Goal: Check status: Check status

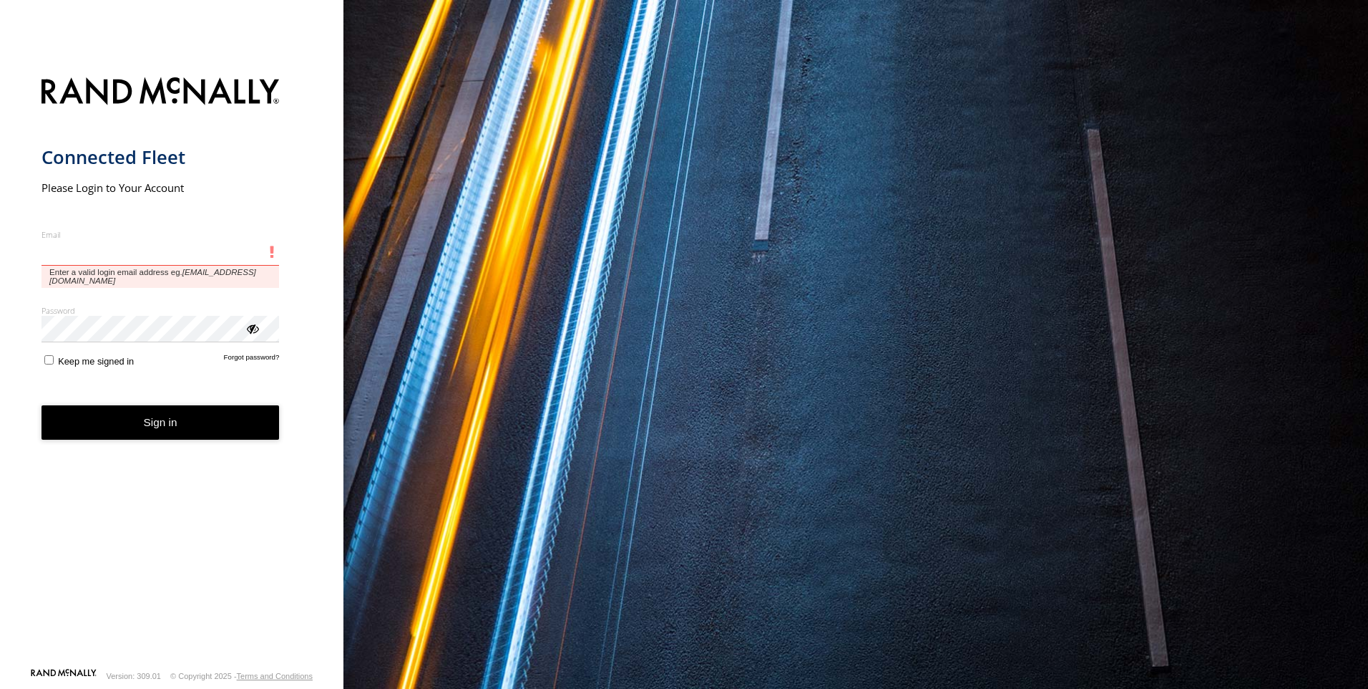
type input "**********"
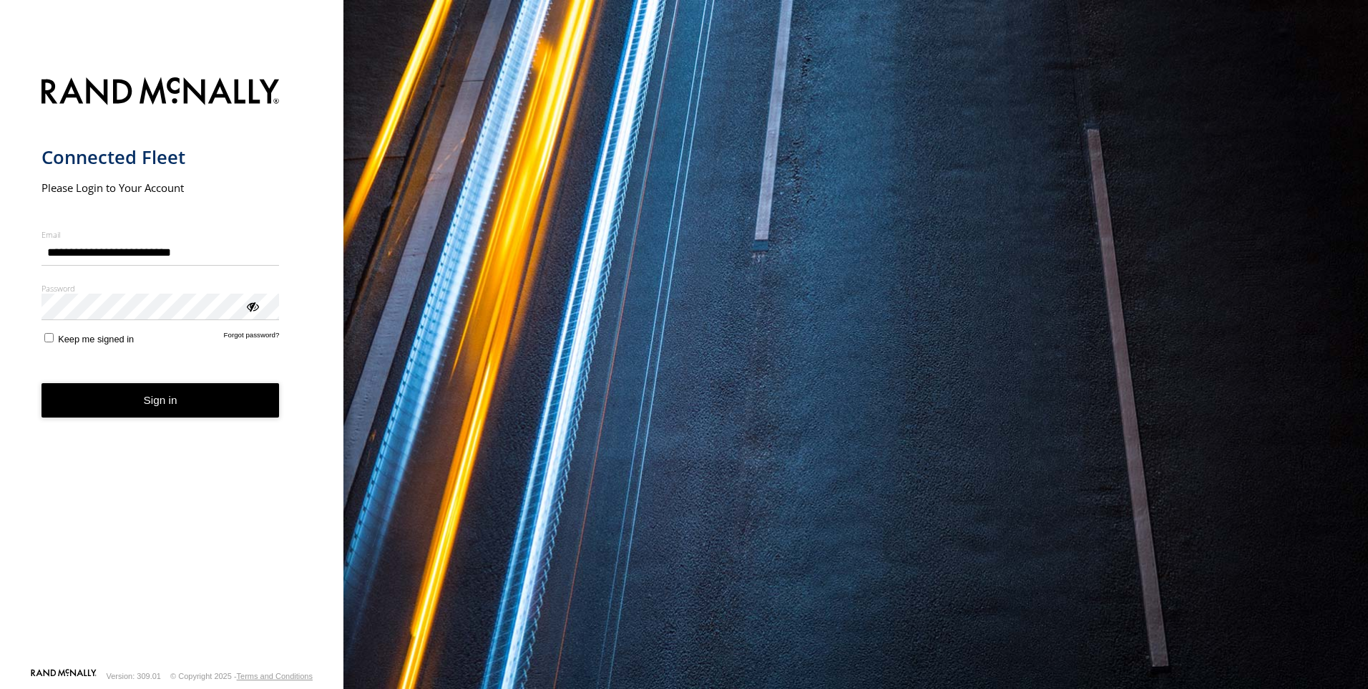
click at [223, 426] on form "**********" at bounding box center [172, 368] width 261 height 598
click at [230, 407] on button "Sign in" at bounding box center [161, 400] width 238 height 35
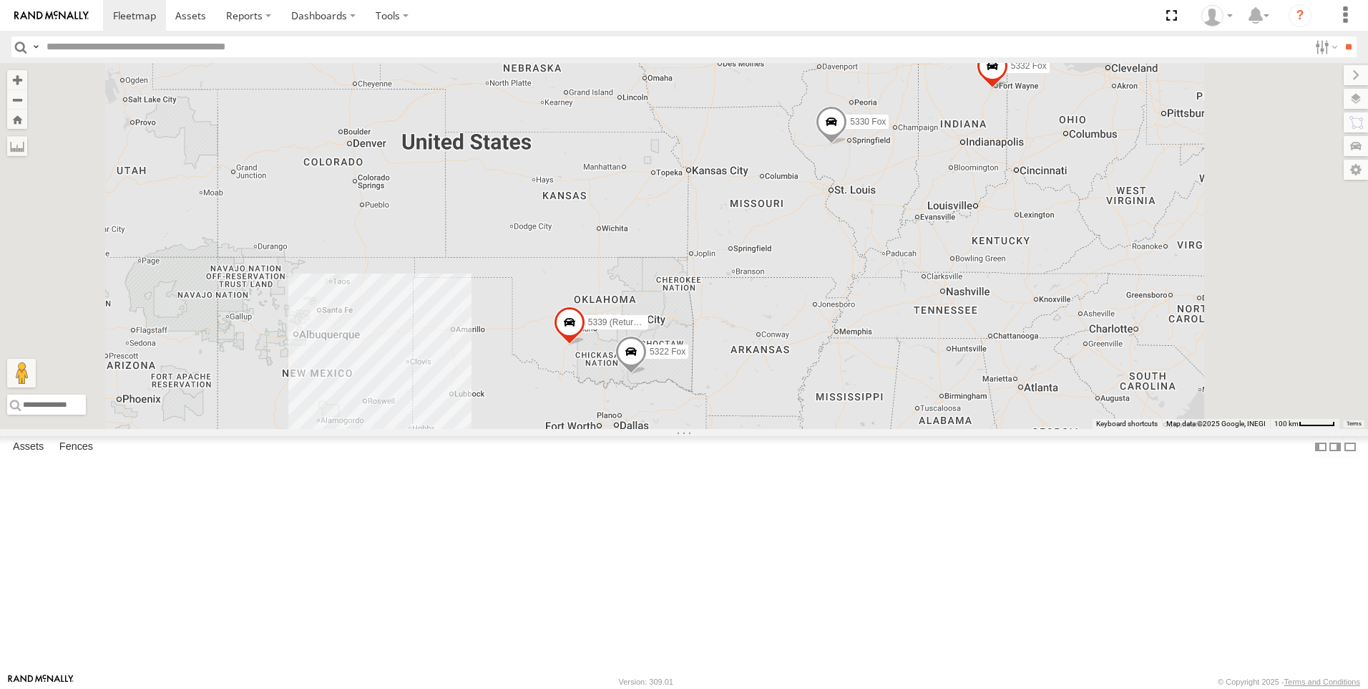
click at [0, 0] on div "All Assets" at bounding box center [0, 0] width 0 height 0
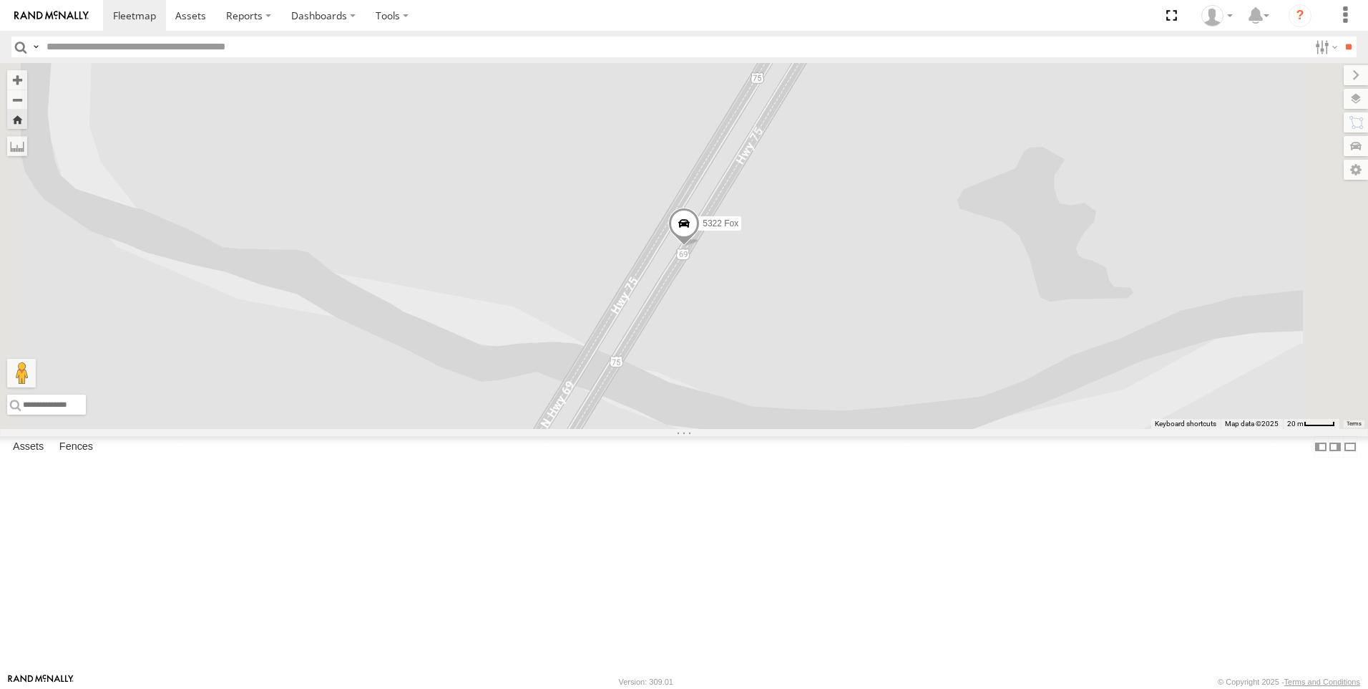
click at [0, 0] on div "5322 Fox" at bounding box center [0, 0] width 0 height 0
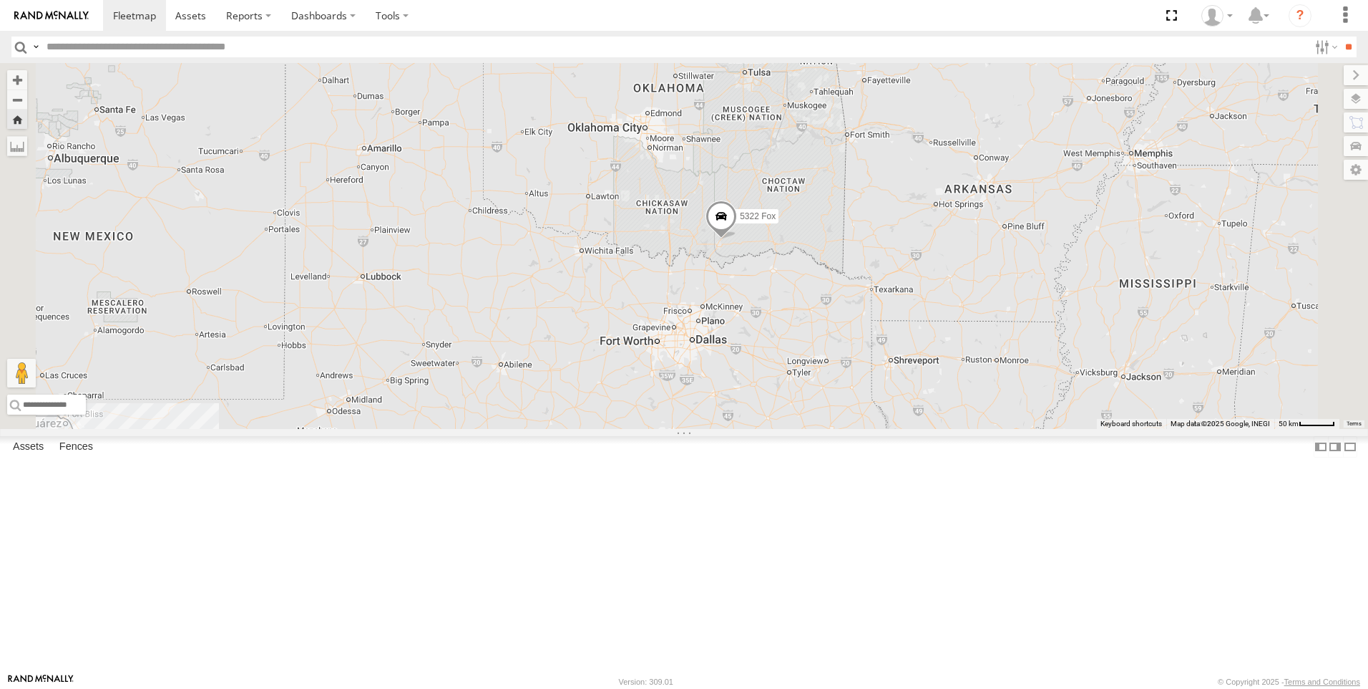
drag, startPoint x: 944, startPoint y: 331, endPoint x: 928, endPoint y: 378, distance: 49.3
click at [928, 378] on div "5322 Fox" at bounding box center [684, 246] width 1368 height 366
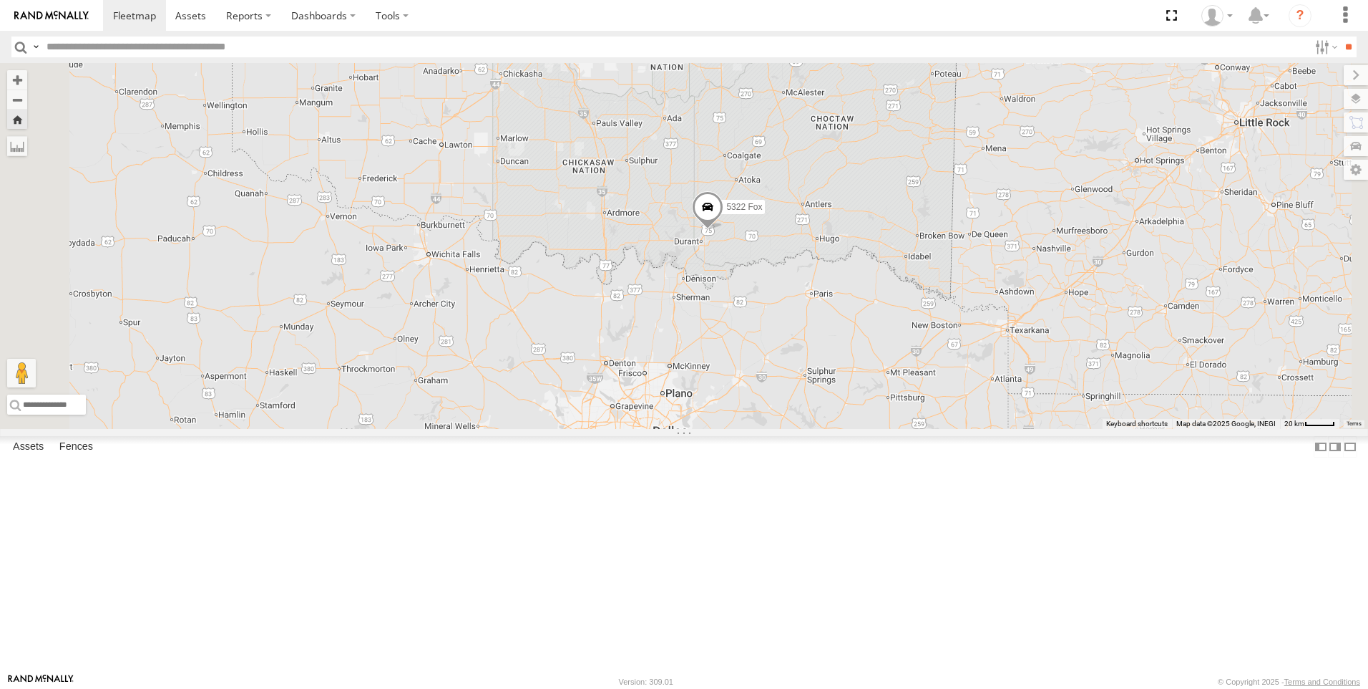
click at [0, 0] on div "All Assets" at bounding box center [0, 0] width 0 height 0
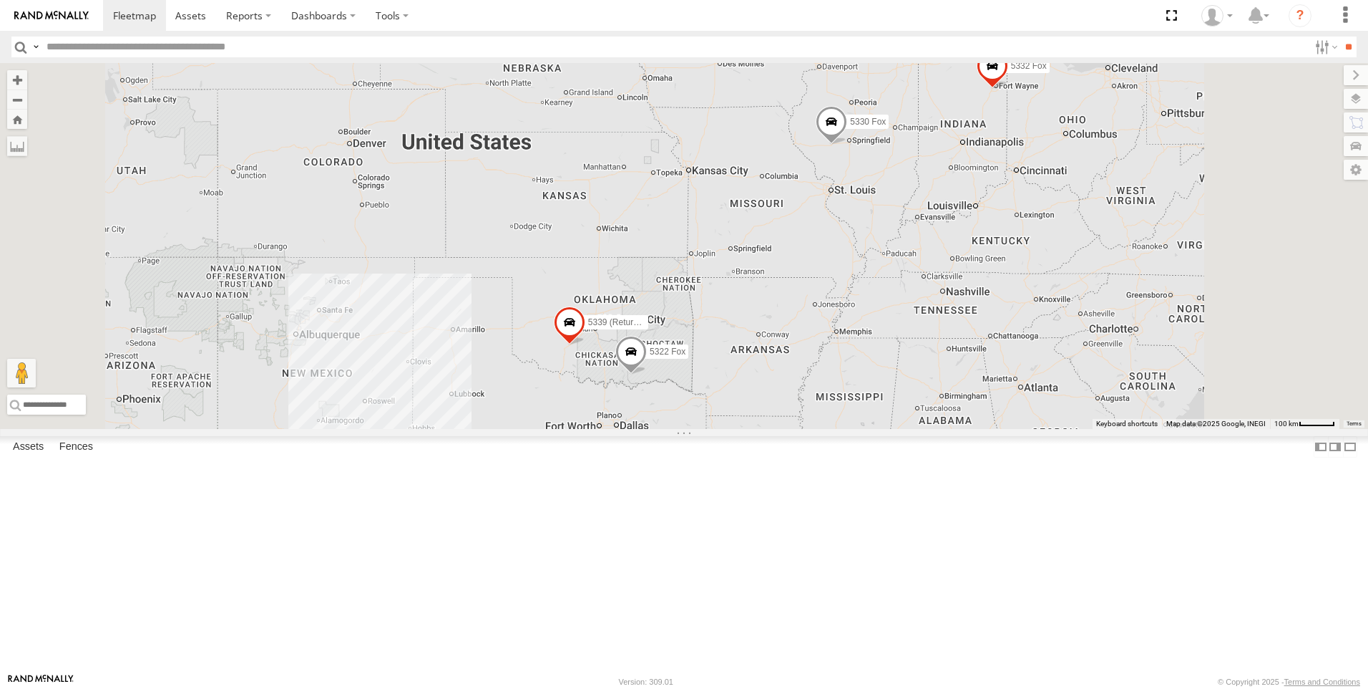
click at [0, 0] on div "All Assets" at bounding box center [0, 0] width 0 height 0
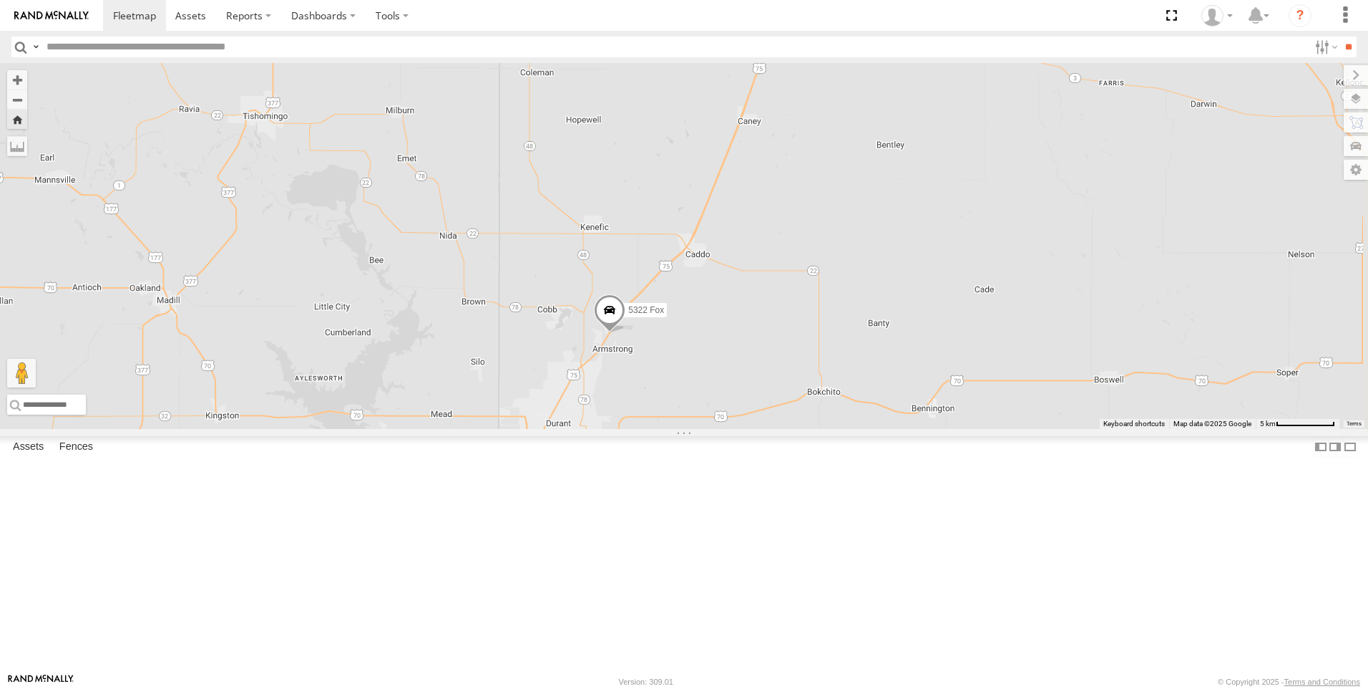
drag, startPoint x: 1109, startPoint y: 517, endPoint x: 834, endPoint y: 471, distance: 278.6
click at [834, 429] on div "5322 Fox" at bounding box center [684, 246] width 1368 height 366
click at [626, 333] on span at bounding box center [609, 313] width 31 height 39
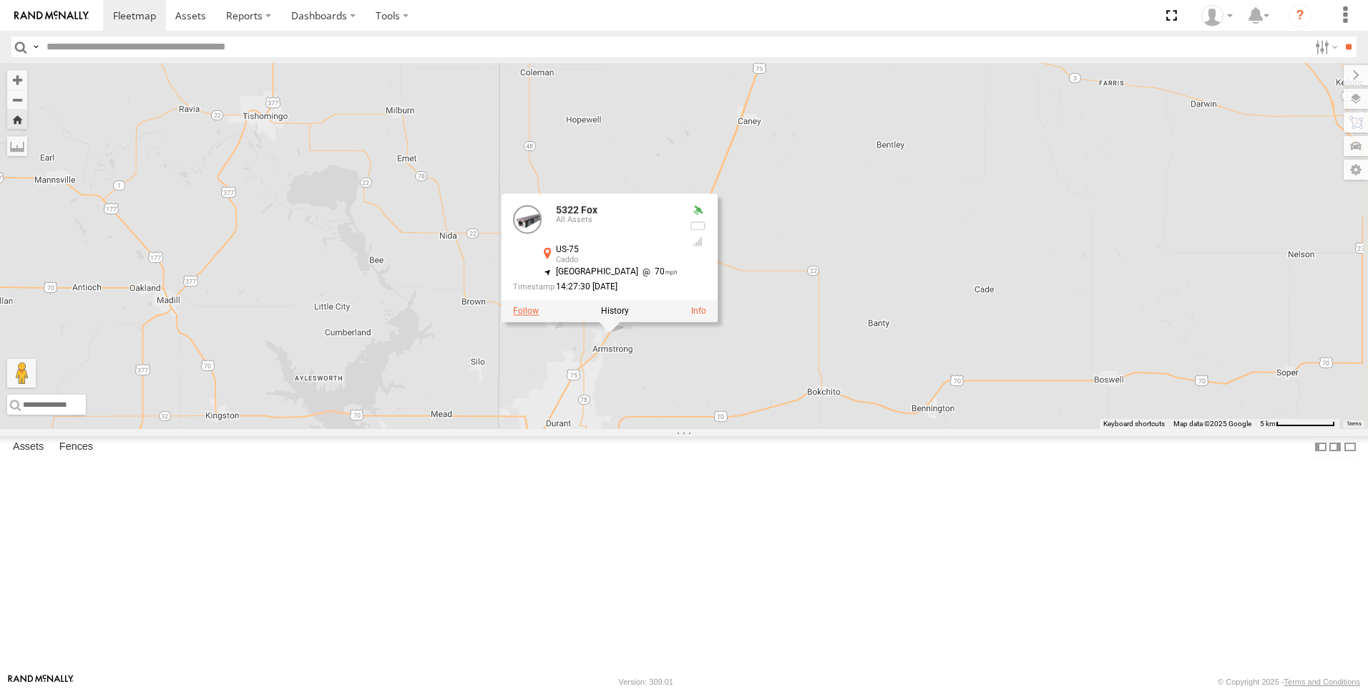
click at [539, 316] on label at bounding box center [526, 311] width 26 height 10
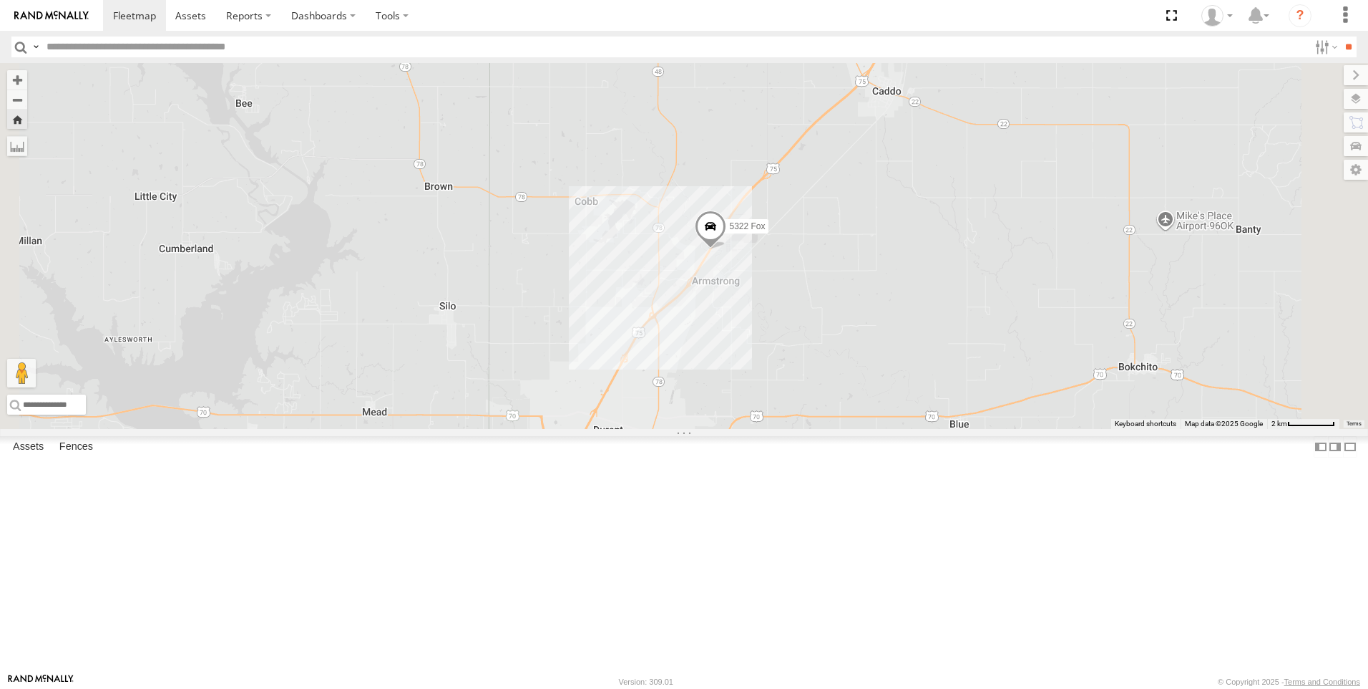
click at [726, 248] on span at bounding box center [710, 229] width 31 height 39
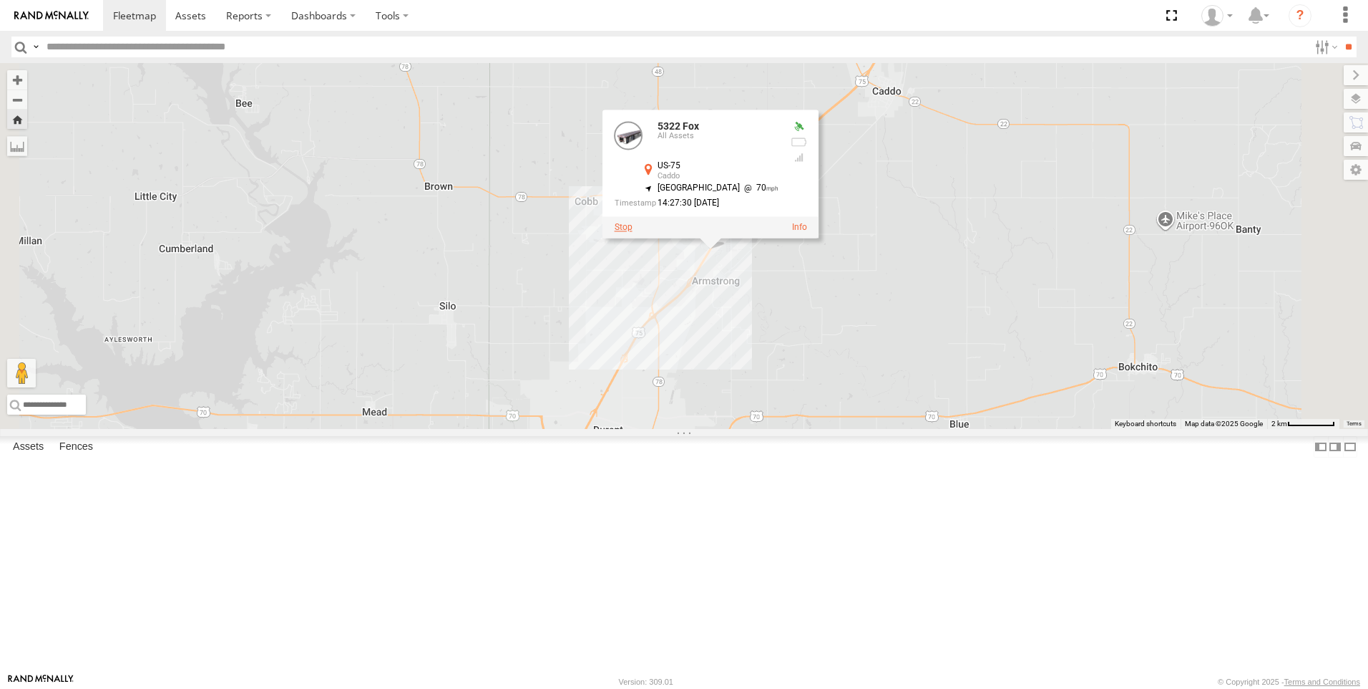
click at [633, 232] on label at bounding box center [624, 227] width 18 height 10
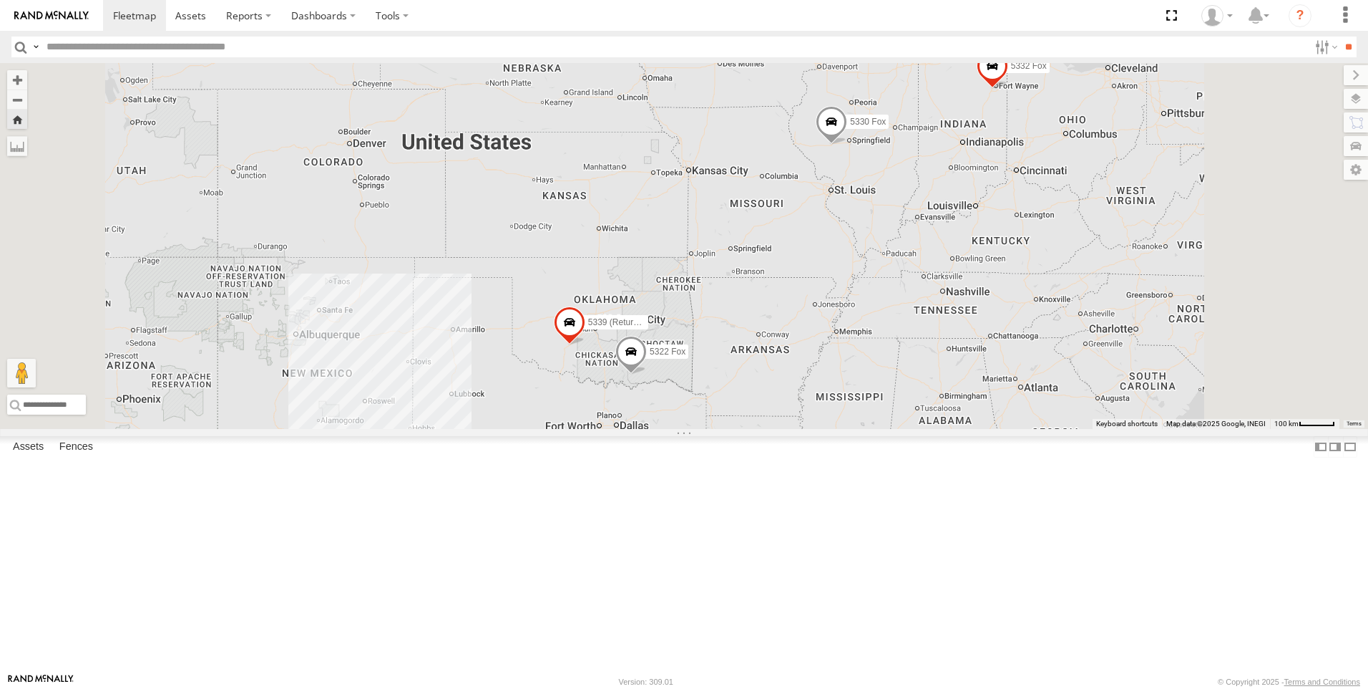
click at [647, 374] on span at bounding box center [631, 355] width 31 height 39
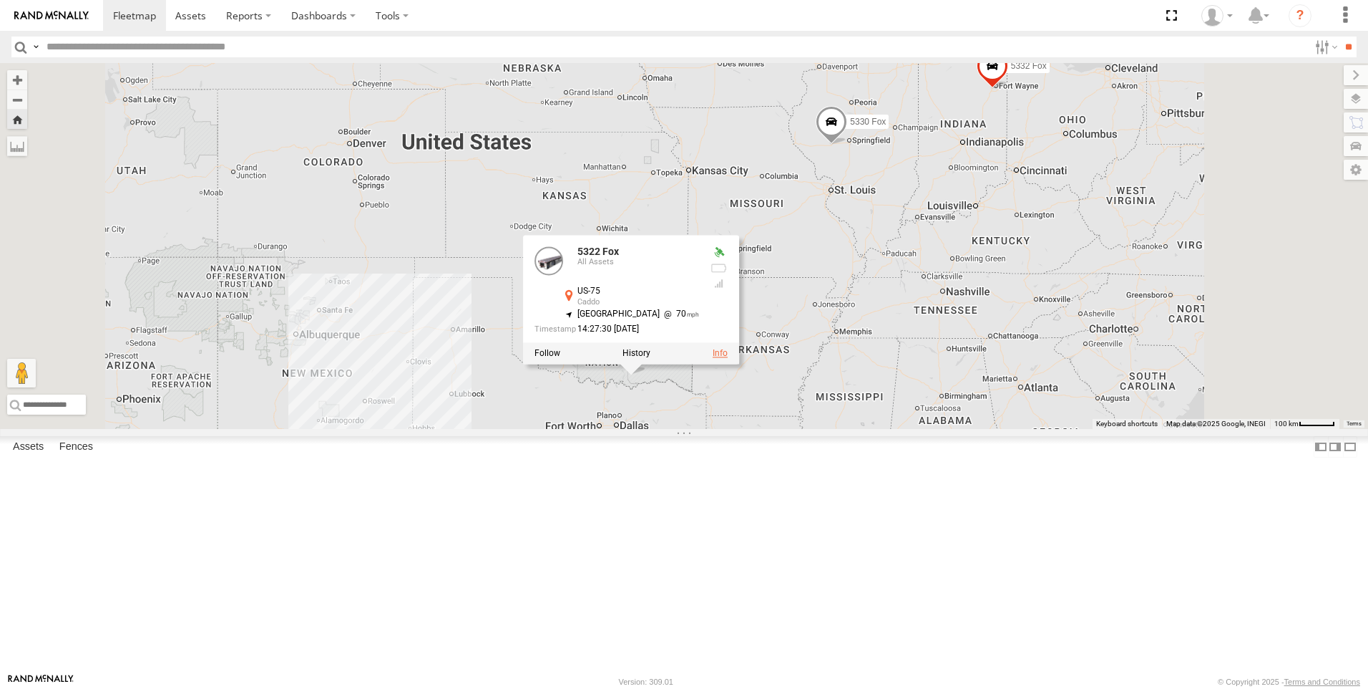
click at [728, 358] on link at bounding box center [720, 353] width 15 height 10
